Goal: Task Accomplishment & Management: Use online tool/utility

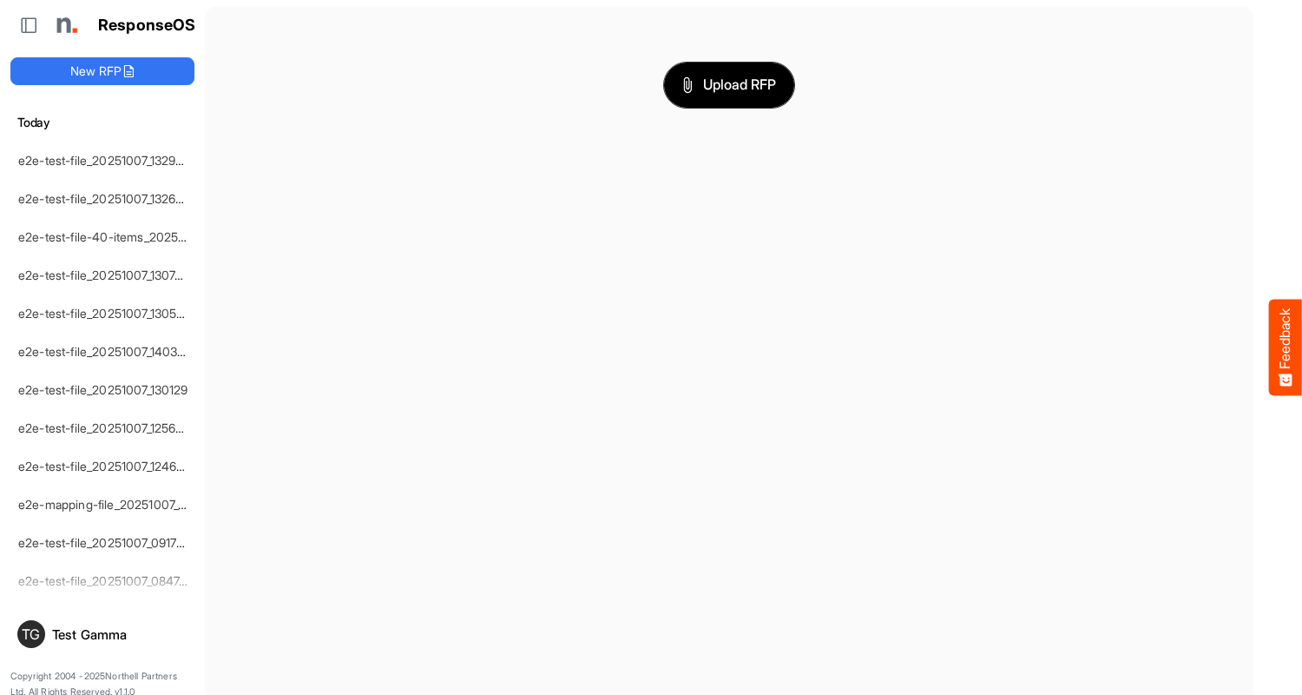
click at [729, 84] on span "Upload RFP" at bounding box center [729, 85] width 94 height 23
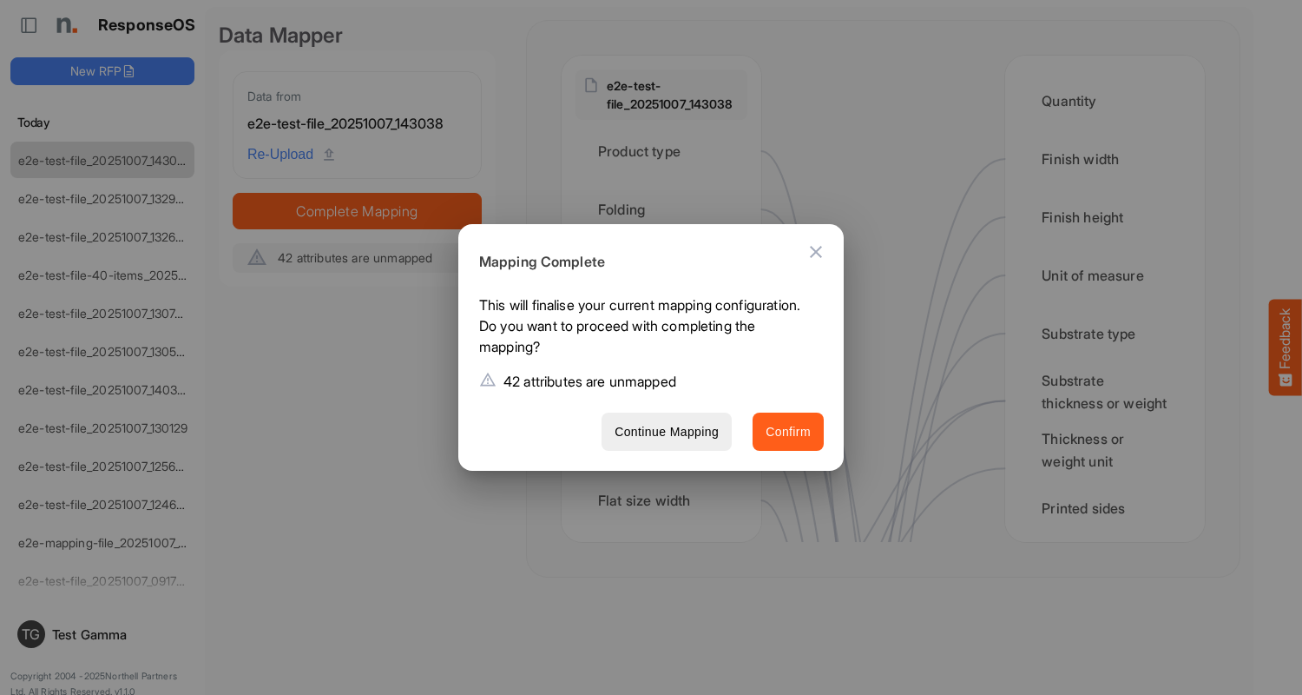
click at [788, 431] on span "Confirm" at bounding box center [788, 432] width 45 height 22
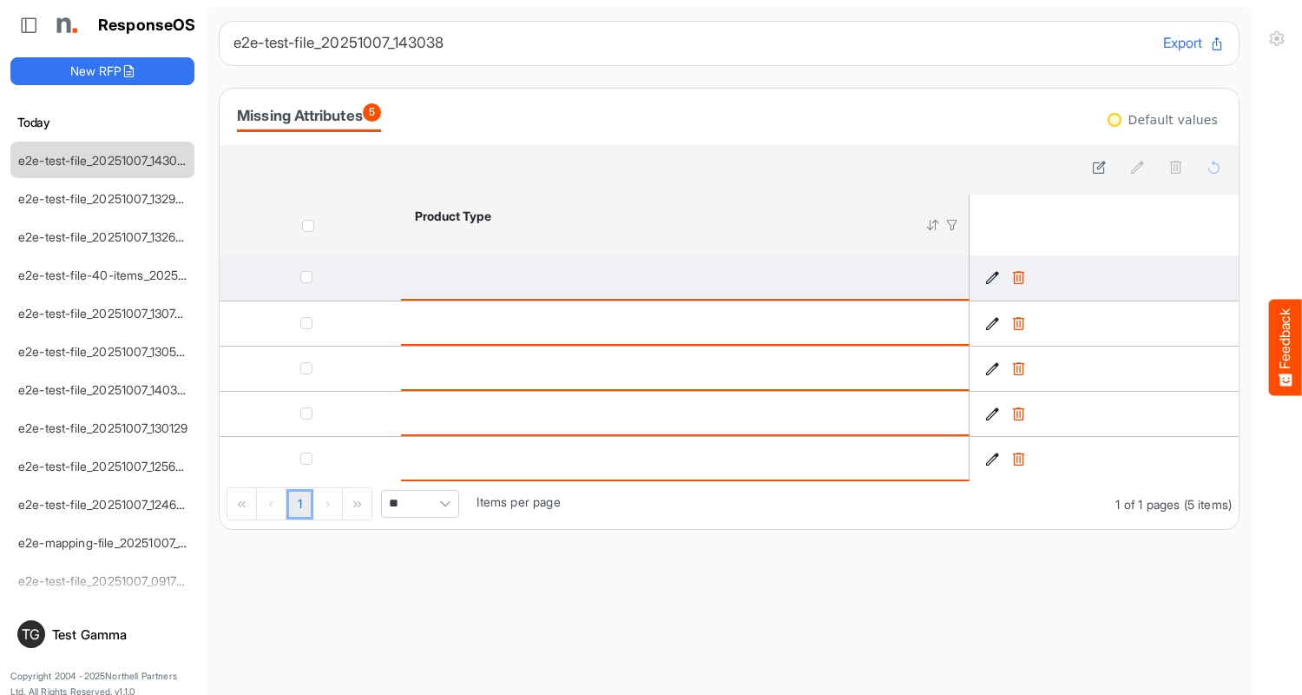
click at [992, 278] on icon "8028ca6a-2783-4f31-b294-071ae3fb937e is template cell Column Header" at bounding box center [992, 277] width 15 height 15
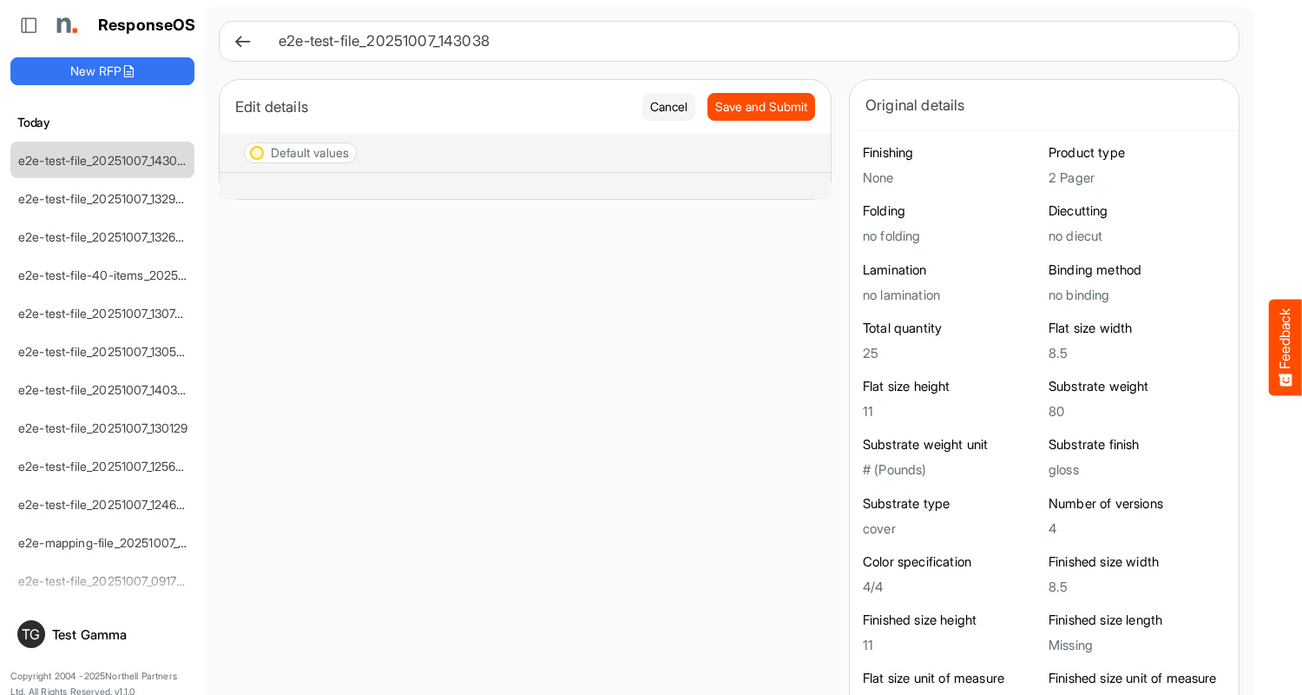
click at [231, 45] on div "e2e-test-file_20251007_143038" at bounding box center [729, 41] width 1021 height 41
click at [237, 42] on icon at bounding box center [243, 41] width 18 height 18
